Goal: Navigation & Orientation: Find specific page/section

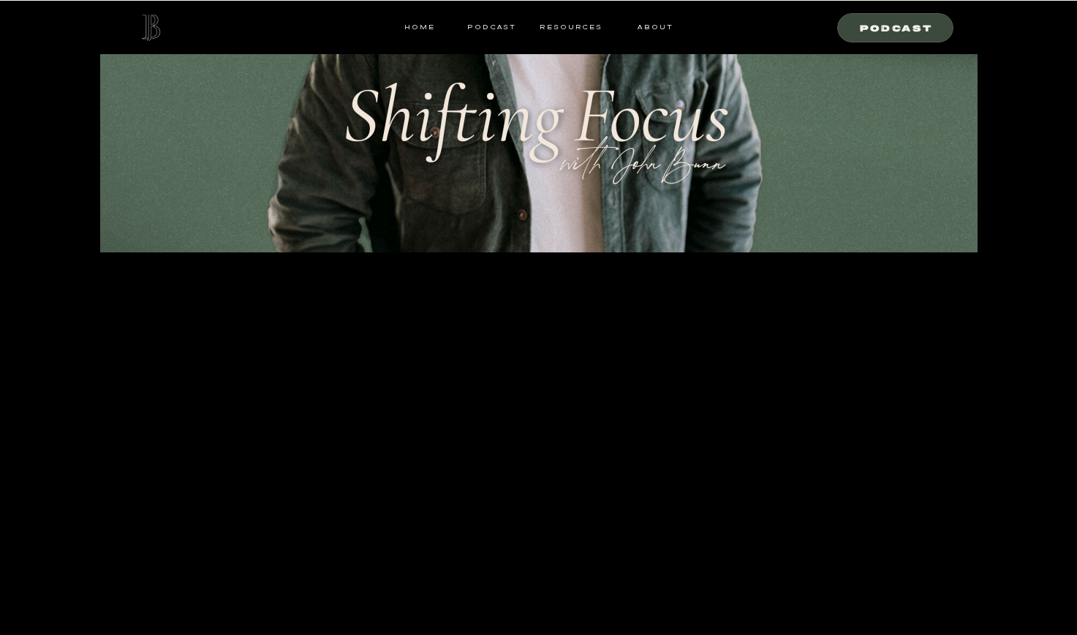
scroll to position [531, 0]
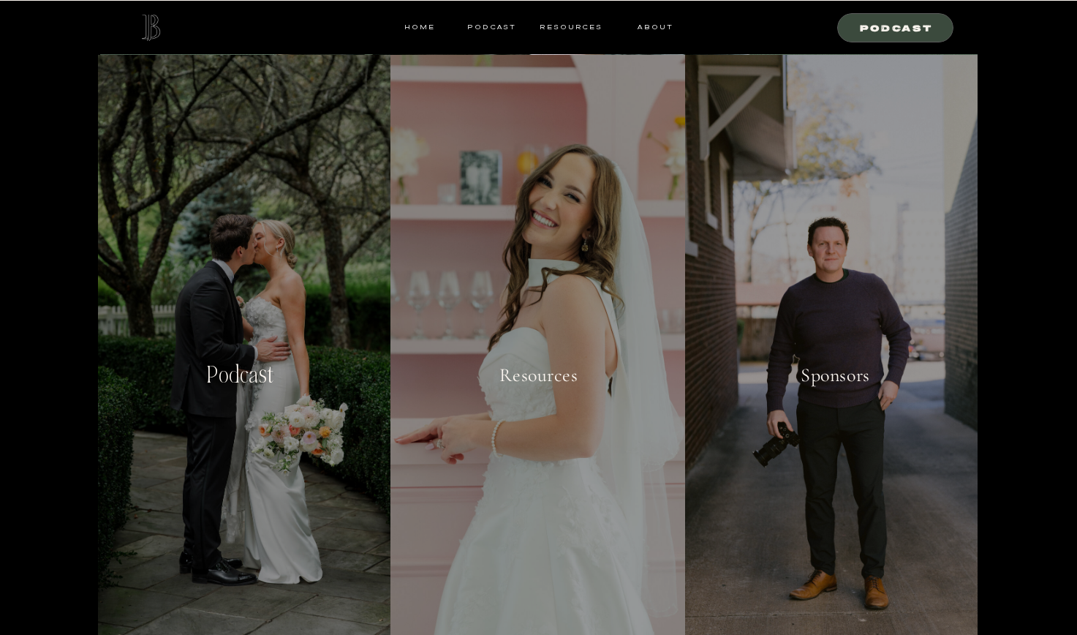
click at [260, 369] on p "Podcast" at bounding box center [241, 390] width 153 height 56
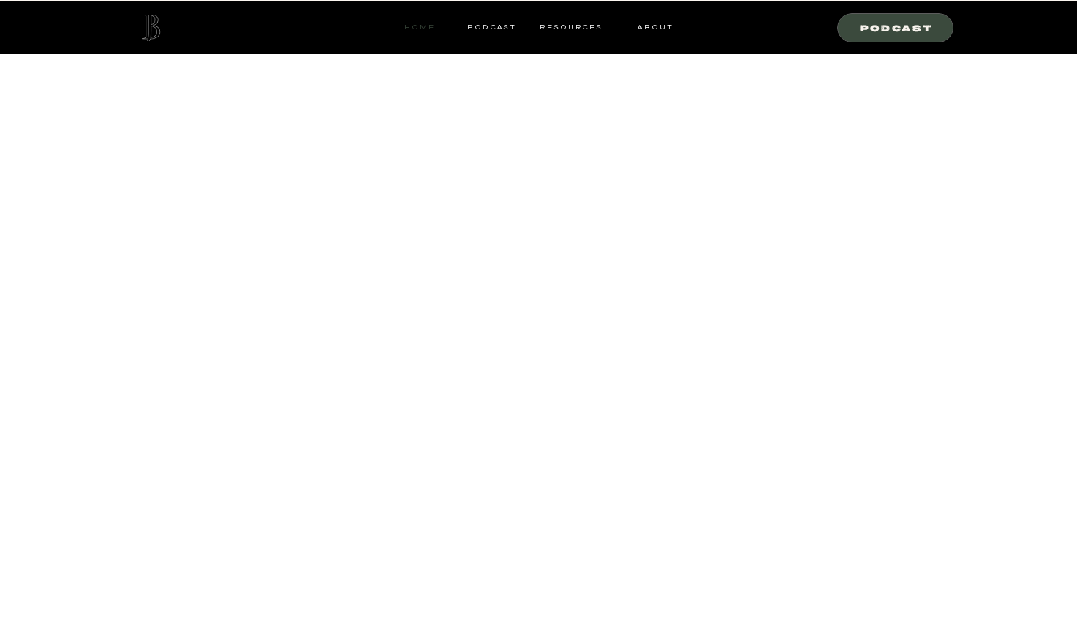
click at [415, 26] on nav "HOME" at bounding box center [419, 26] width 31 height 13
